Goal: Entertainment & Leisure: Consume media (video, audio)

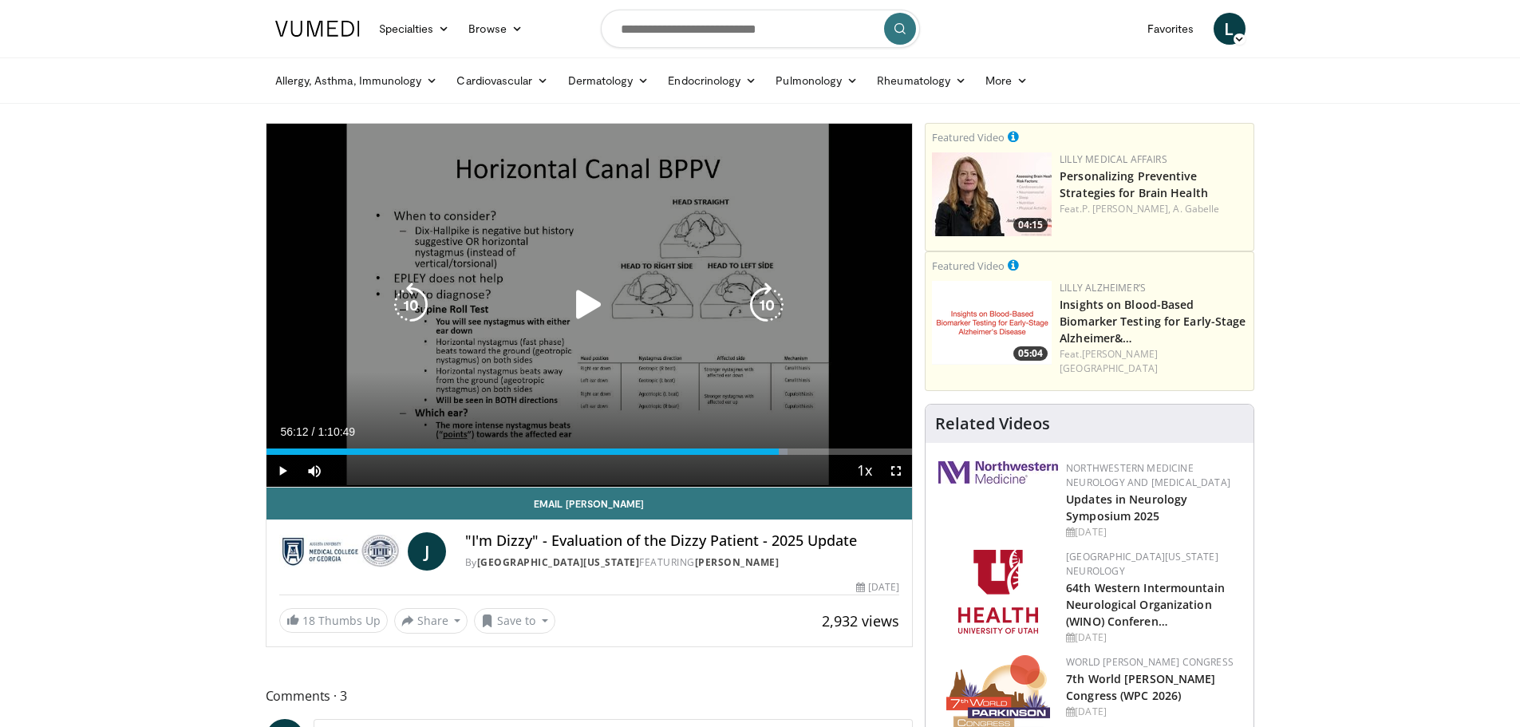
click at [588, 304] on icon "Video Player" at bounding box center [588, 304] width 45 height 45
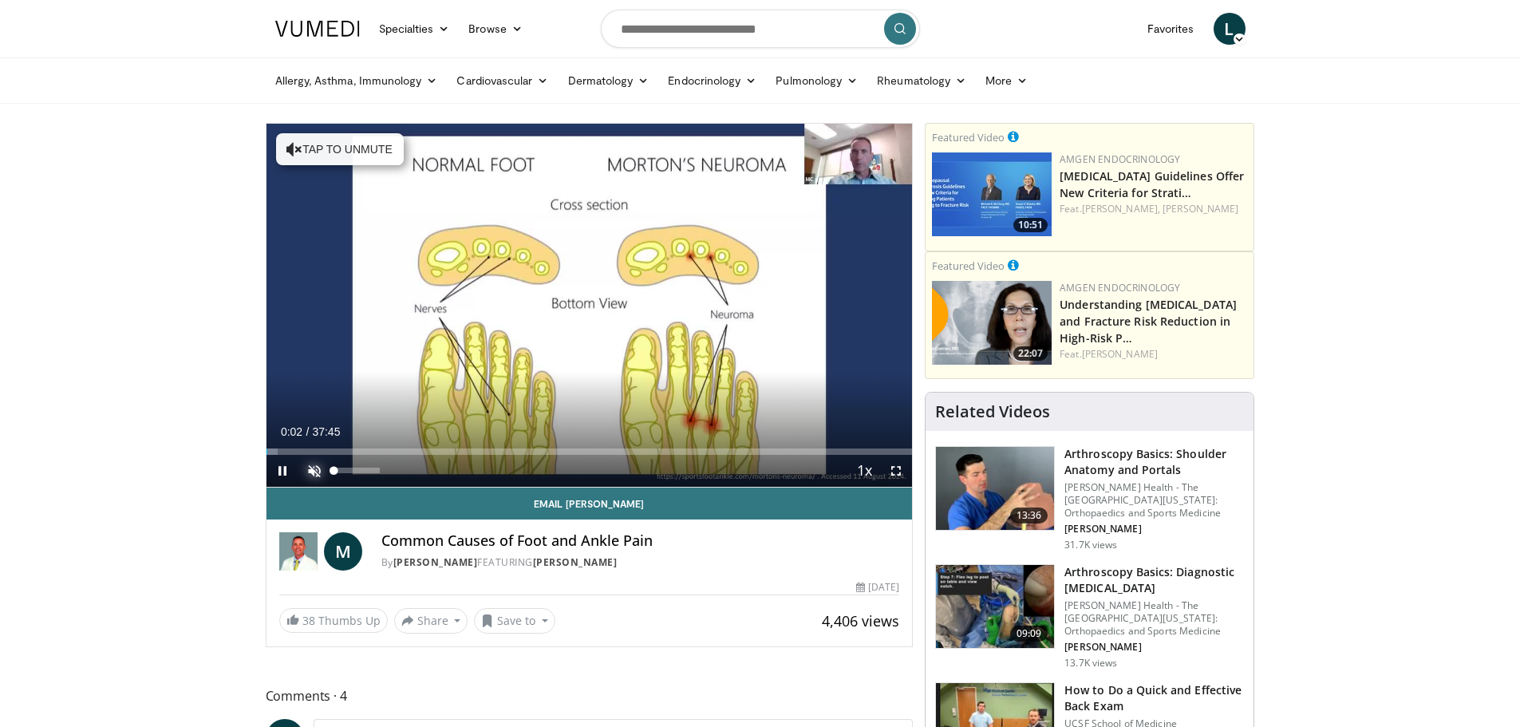
click at [317, 469] on span "Video Player" at bounding box center [314, 471] width 32 height 32
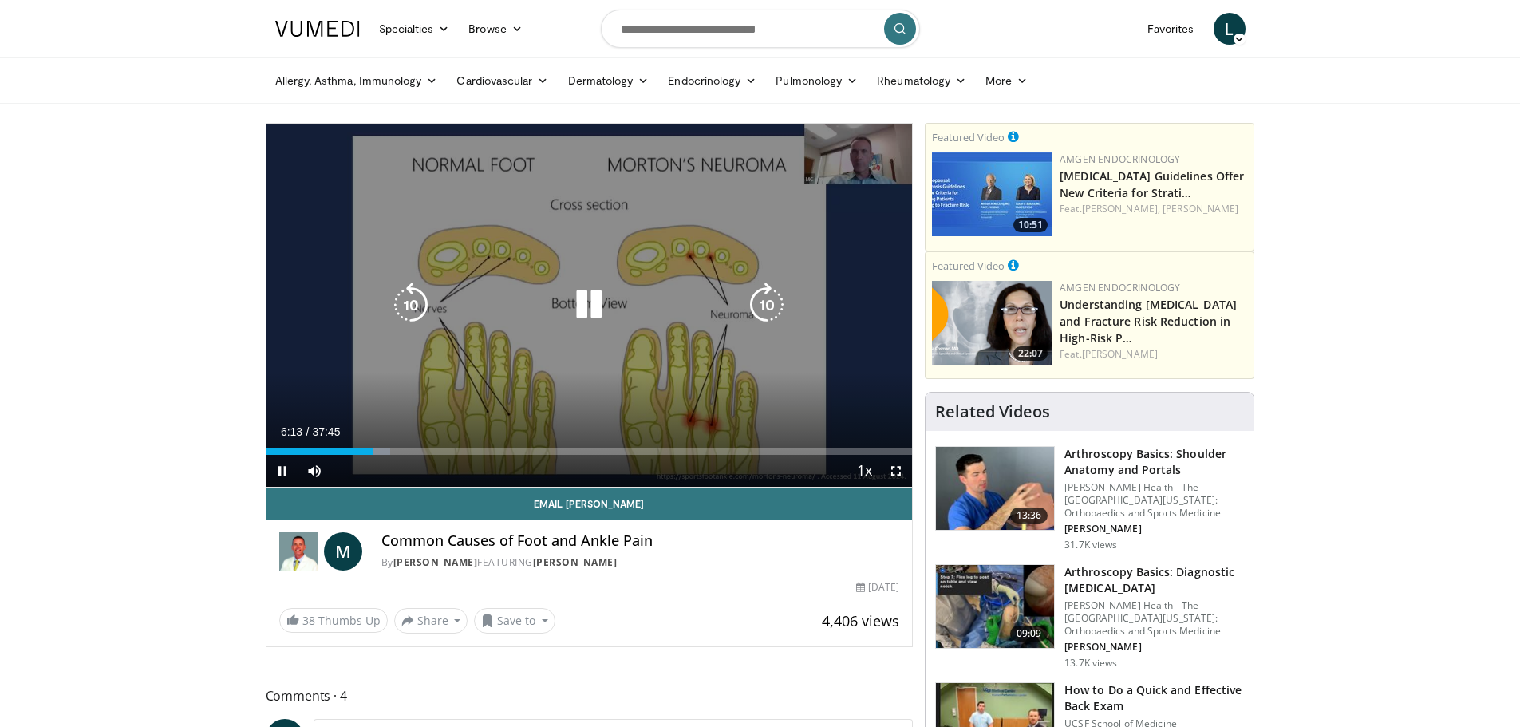
click at [588, 298] on icon "Video Player" at bounding box center [588, 304] width 45 height 45
click at [582, 301] on icon "Video Player" at bounding box center [588, 304] width 45 height 45
click at [577, 303] on icon "Video Player" at bounding box center [588, 304] width 45 height 45
click at [586, 305] on icon "Video Player" at bounding box center [588, 304] width 45 height 45
